Goal: Entertainment & Leisure: Consume media (video, audio)

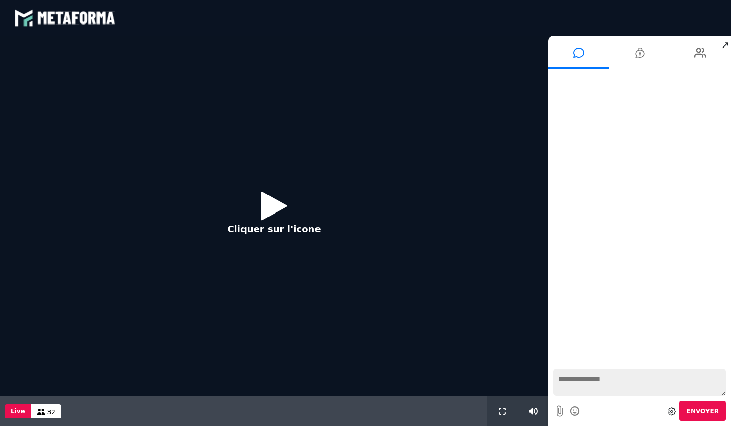
click at [266, 216] on icon at bounding box center [274, 205] width 26 height 33
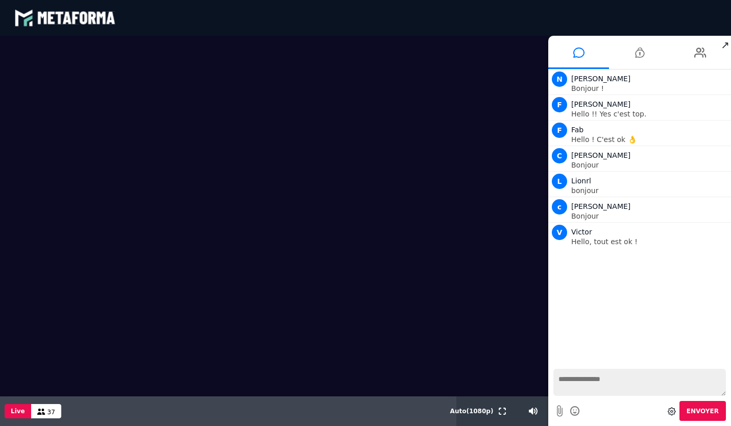
click at [584, 384] on textarea at bounding box center [639, 381] width 172 height 27
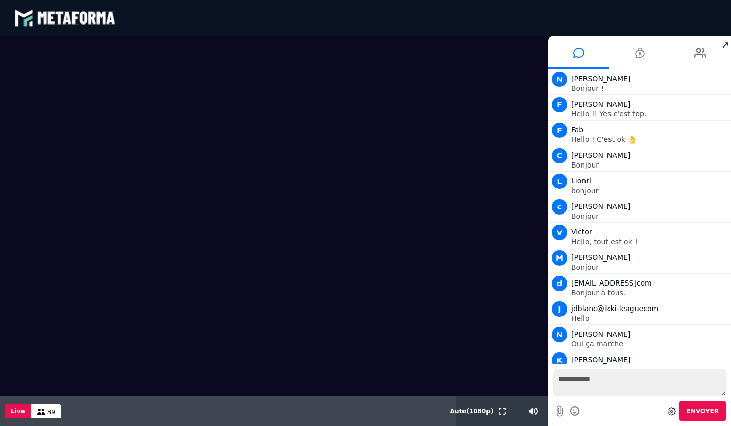
scroll to position [12, 0]
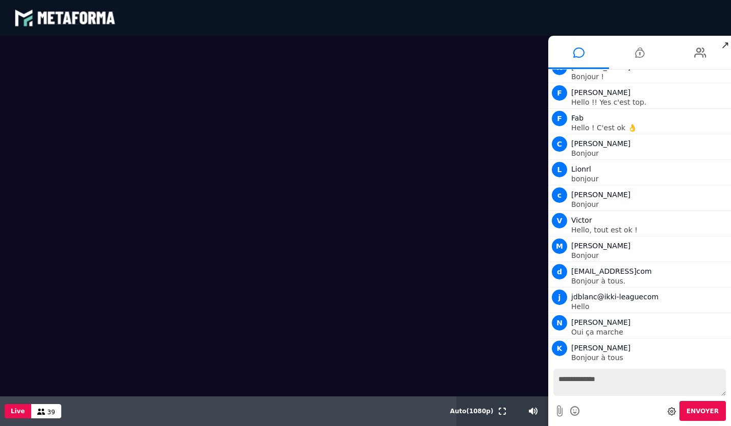
type textarea "**********"
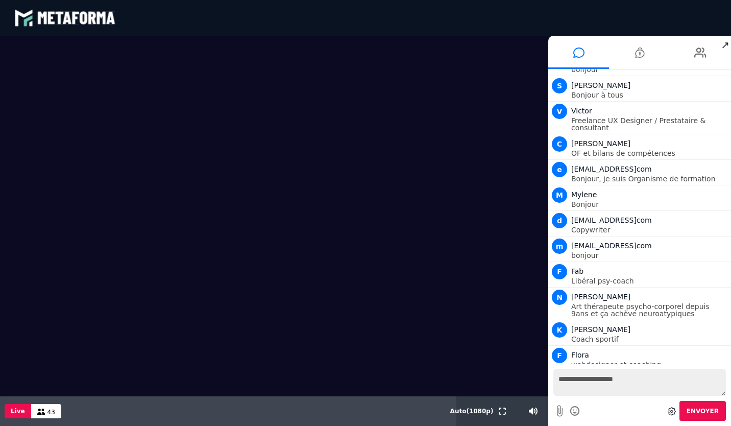
scroll to position [376, 0]
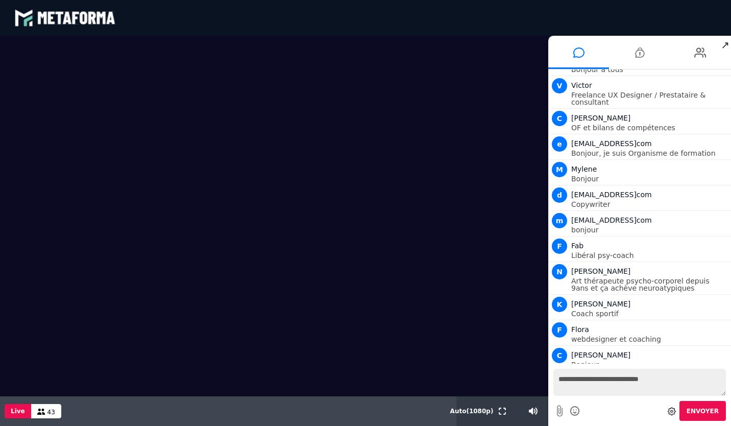
type textarea "**********"
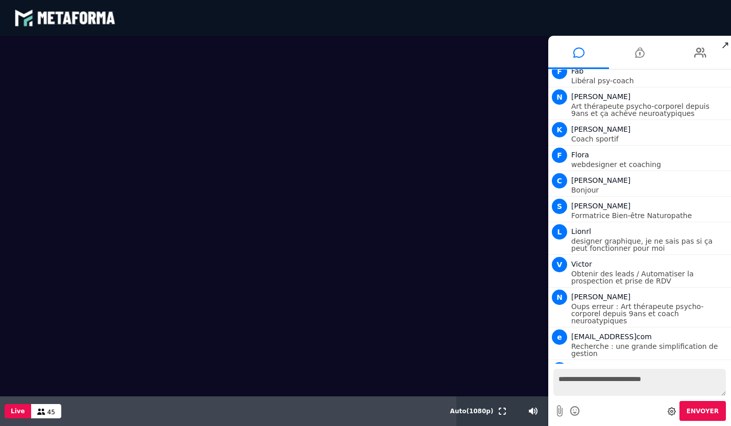
scroll to position [576, 0]
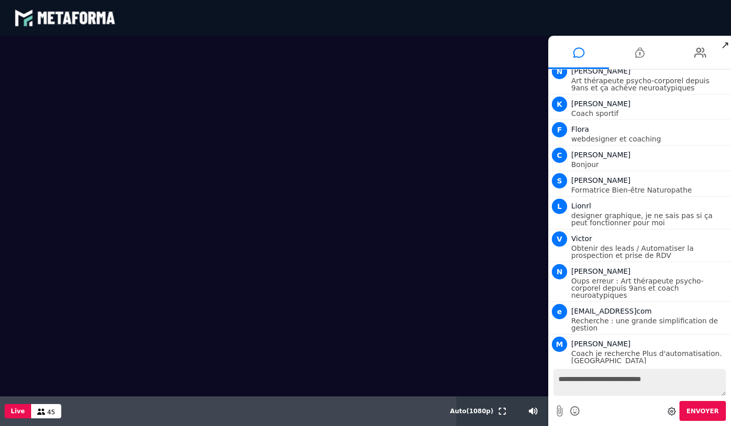
click at [579, 383] on textarea "**********" at bounding box center [639, 381] width 172 height 27
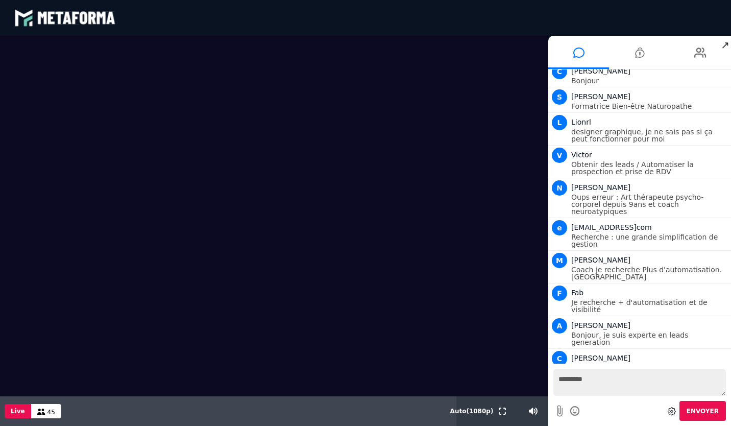
scroll to position [685, 0]
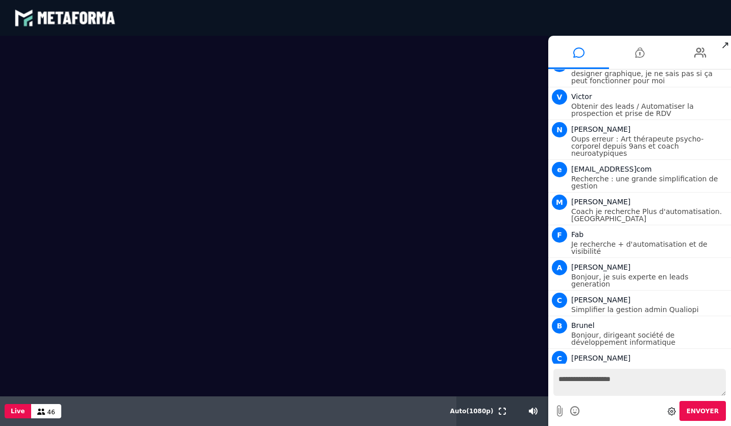
type textarea "**********"
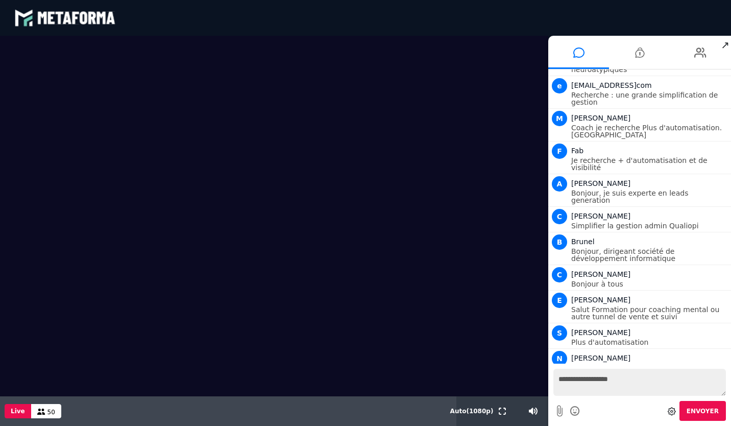
scroll to position [827, 0]
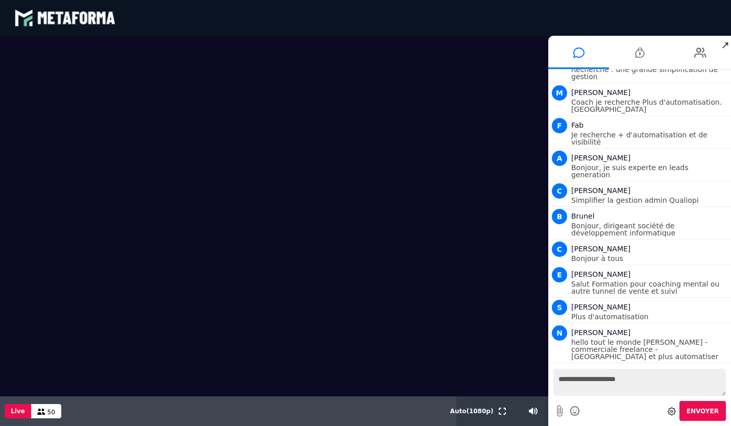
type textarea "**********"
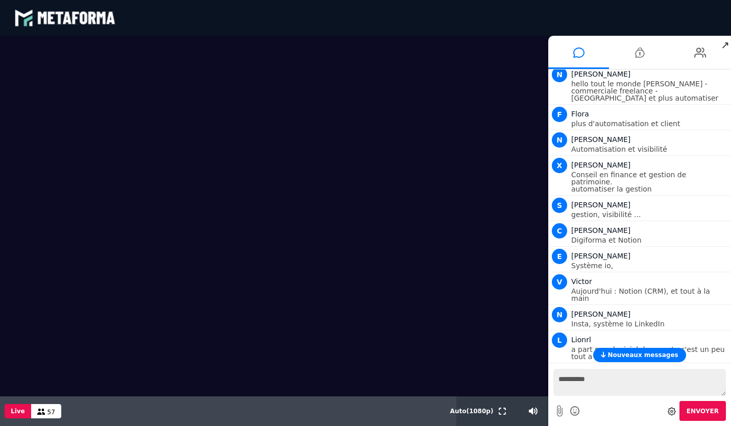
scroll to position [1187, 0]
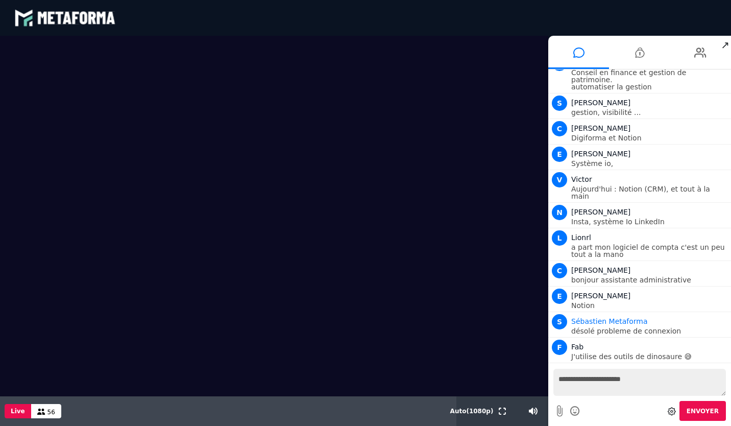
type textarea "**********"
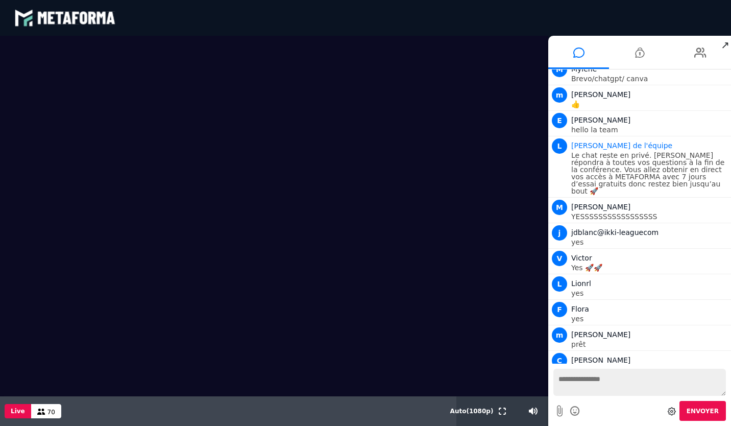
scroll to position [1676, 0]
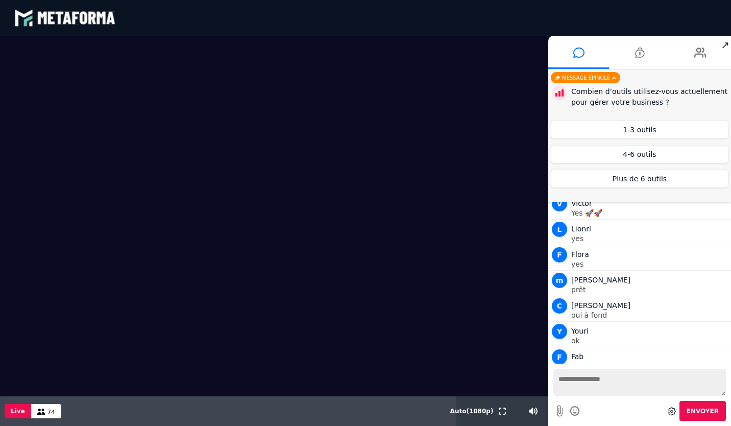
click at [722, 44] on span "↗" at bounding box center [725, 45] width 12 height 18
click at [602, 154] on button "4-6 outils" at bounding box center [640, 154] width 178 height 18
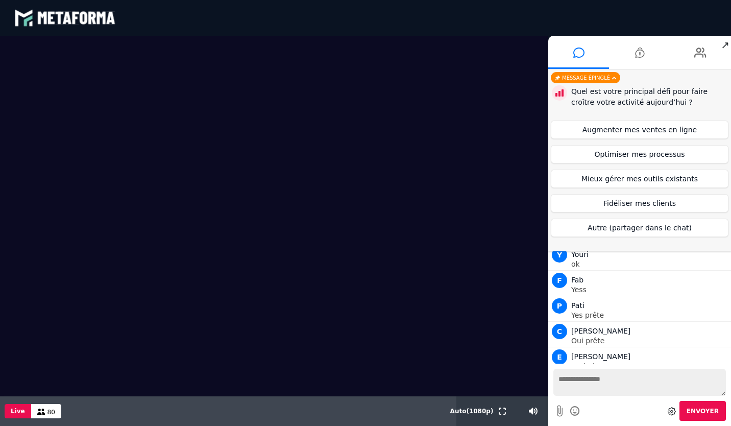
scroll to position [1777, 0]
click at [607, 177] on button "Mieux gérer mes outils existants" at bounding box center [640, 178] width 178 height 18
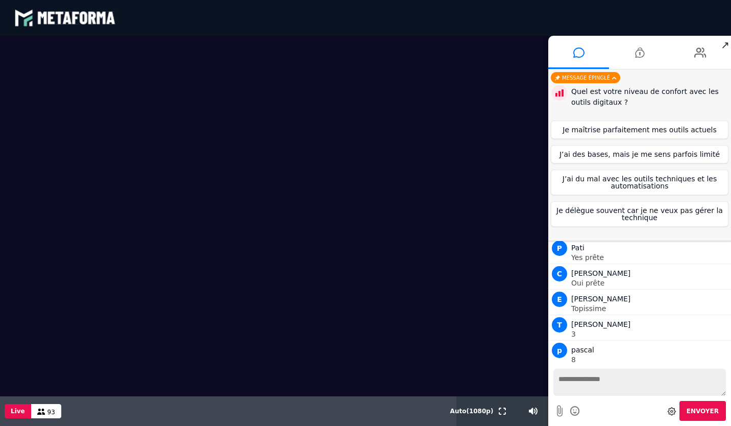
scroll to position [1810, 0]
click at [600, 178] on button "J’ai du mal avec les outils techniques et les automatisations" at bounding box center [640, 182] width 178 height 26
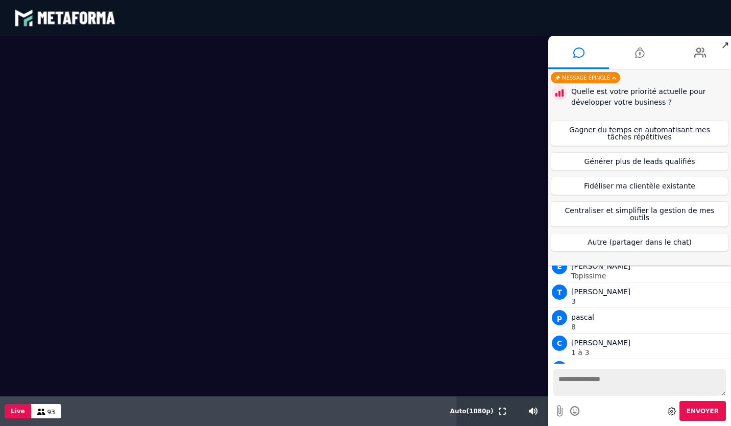
scroll to position [1836, 0]
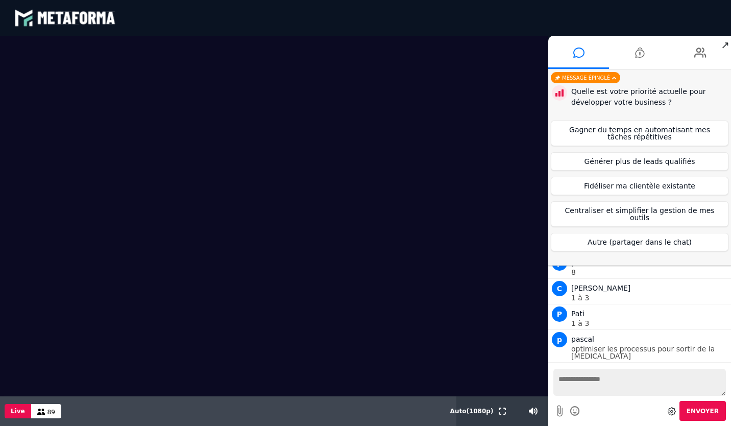
click at [608, 131] on button "Gagner du temps en automatisant mes tâches répétitives" at bounding box center [640, 133] width 178 height 26
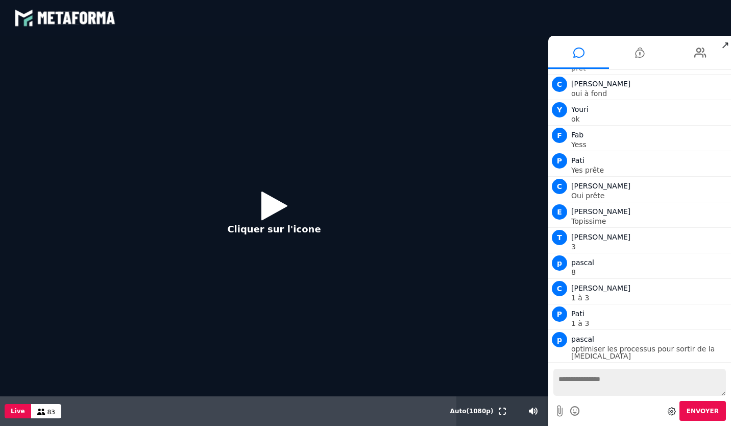
scroll to position [2845, 0]
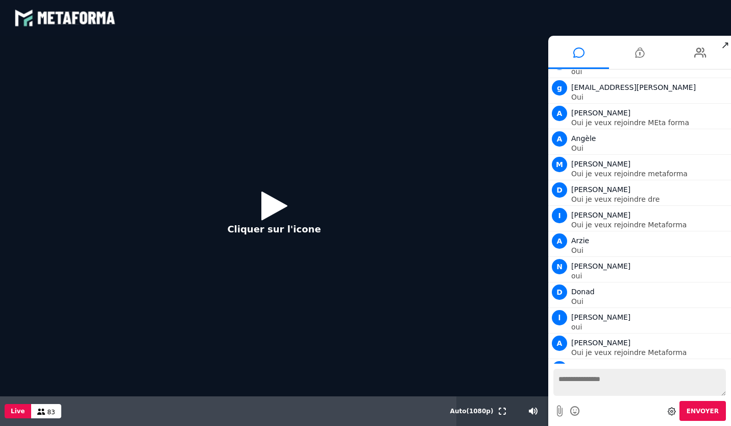
click at [267, 211] on icon at bounding box center [274, 205] width 26 height 33
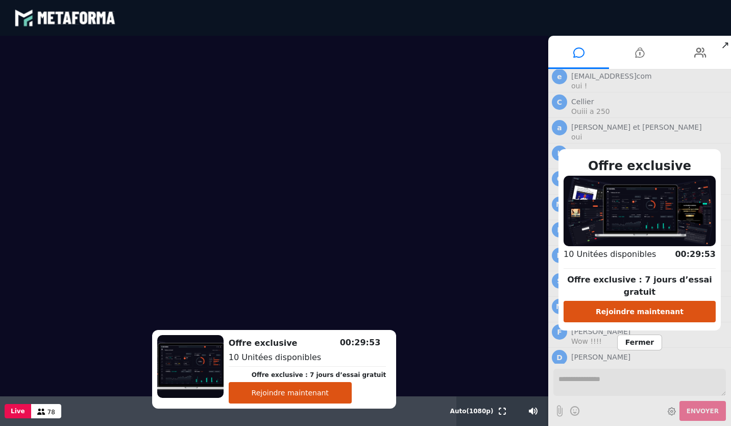
scroll to position [3337, 0]
click at [629, 306] on button "Rejoindre maintenant" at bounding box center [639, 311] width 152 height 21
click at [640, 335] on span "Fermer" at bounding box center [639, 342] width 45 height 16
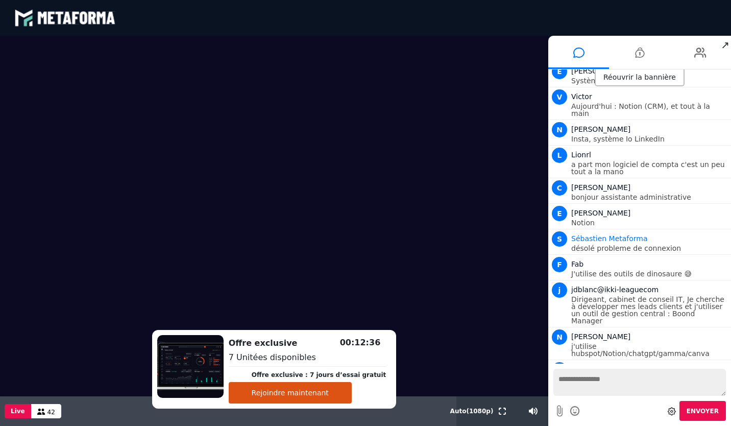
scroll to position [1219, 0]
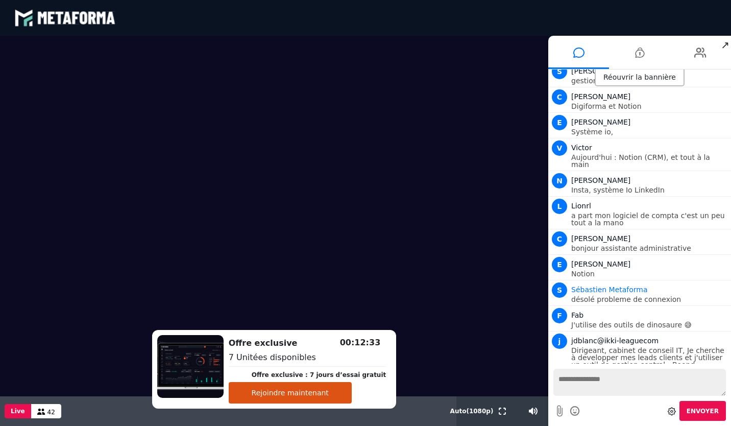
click at [624, 76] on div "Réouvrir la bannière" at bounding box center [639, 77] width 90 height 17
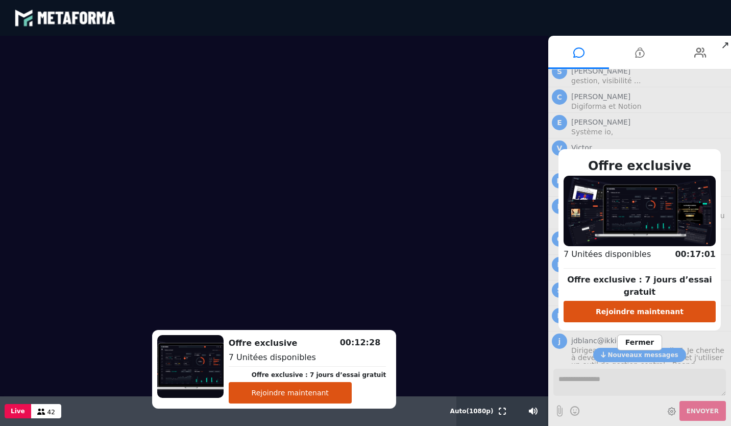
click at [640, 334] on span "Fermer" at bounding box center [639, 342] width 45 height 16
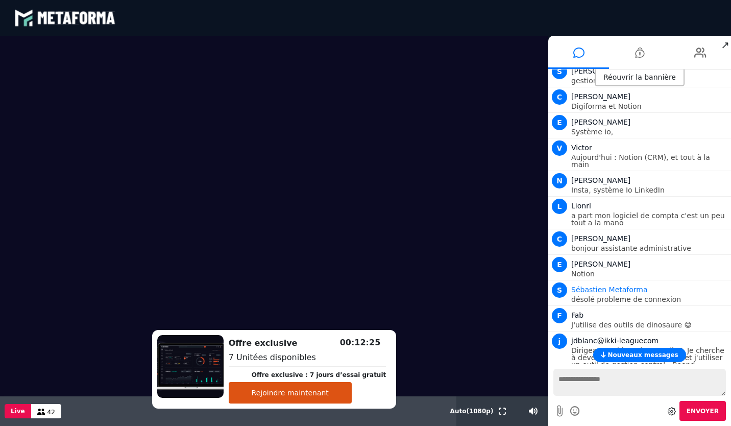
click at [642, 53] on icon at bounding box center [639, 53] width 9 height 26
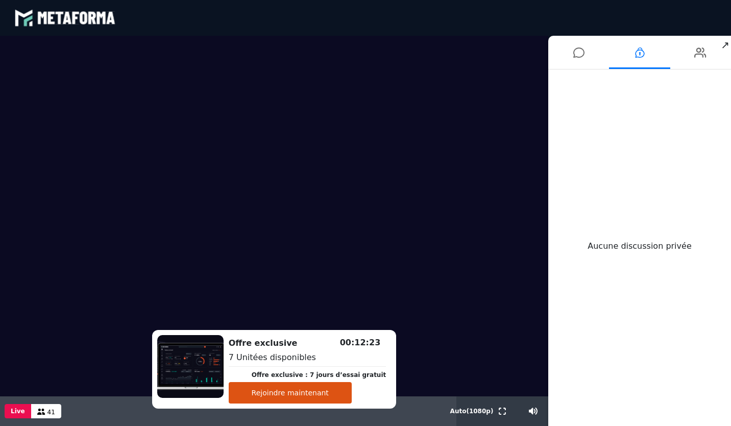
click at [702, 56] on icon at bounding box center [700, 53] width 12 height 26
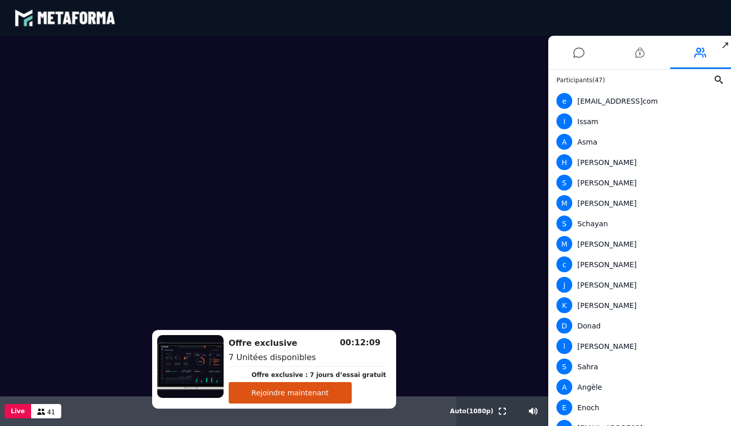
scroll to position [0, 0]
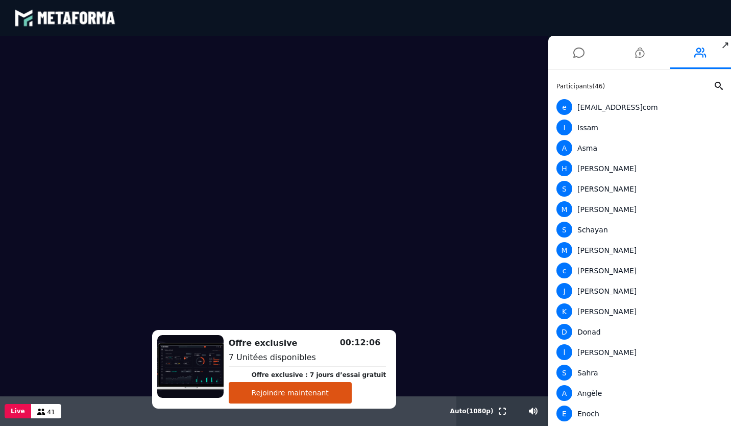
click at [578, 52] on icon at bounding box center [578, 53] width 11 height 26
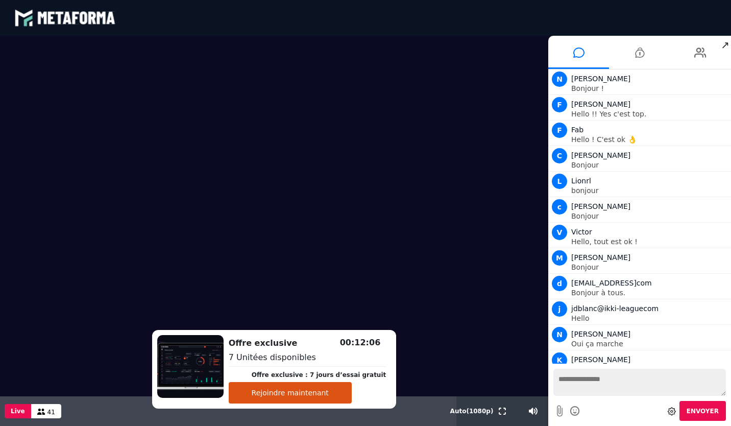
scroll to position [3464, 0]
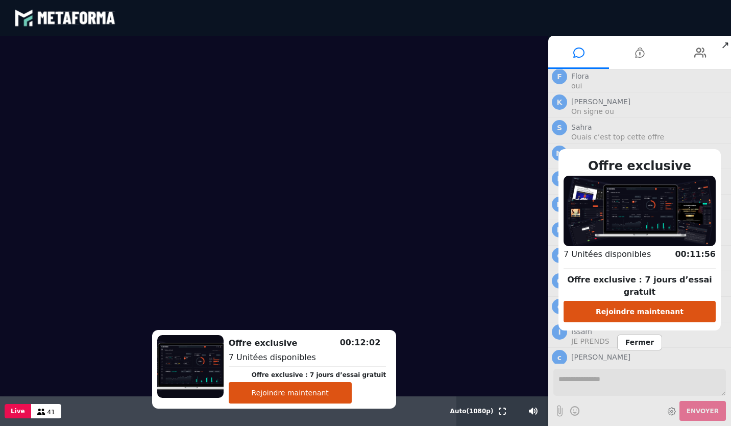
click at [643, 336] on span "Fermer" at bounding box center [639, 342] width 45 height 16
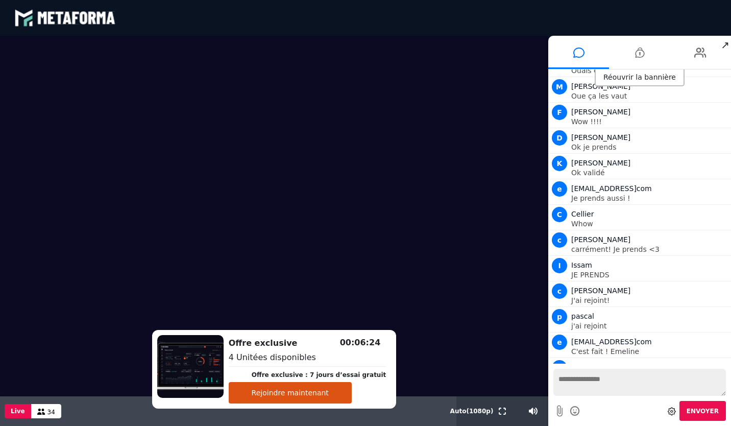
scroll to position [3541, 0]
